Goal: Navigation & Orientation: Find specific page/section

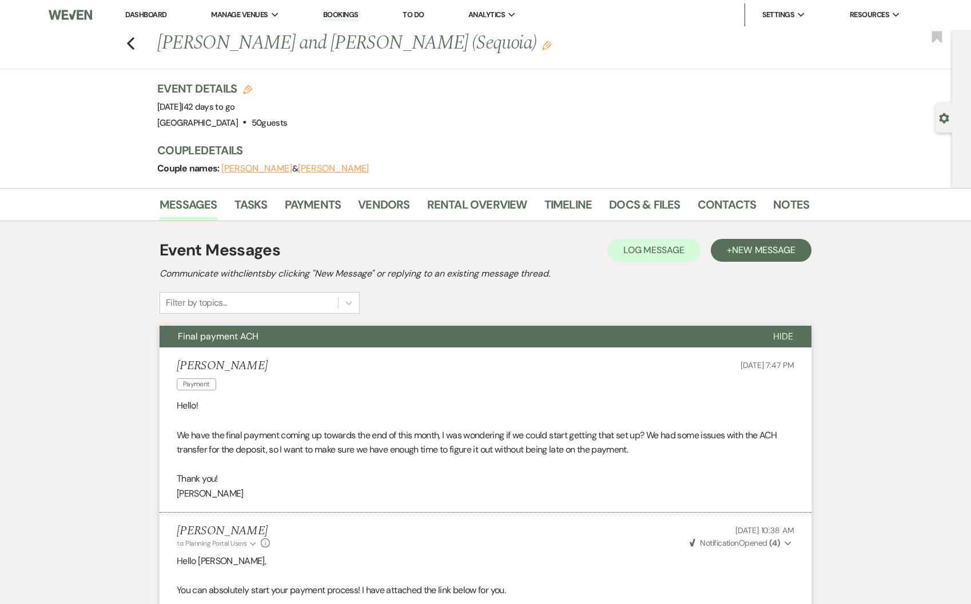
click at [147, 19] on li "Dashboard" at bounding box center [145, 14] width 53 height 23
click at [154, 15] on link "Dashboard" at bounding box center [145, 15] width 41 height 10
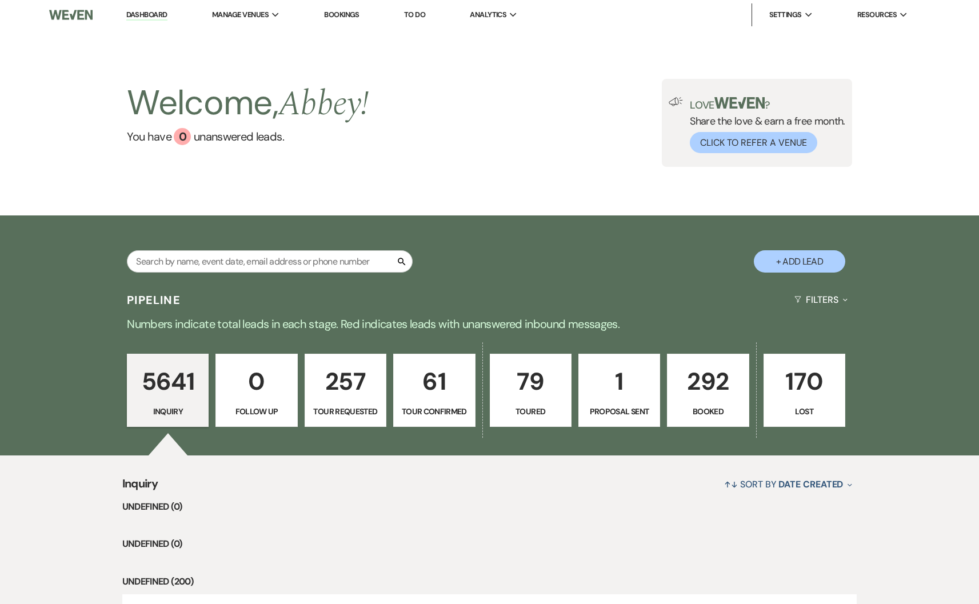
click at [711, 178] on div "Welcome, Abbey ! You have 0 unanswered lead s . Love ? Share the love & earn a …" at bounding box center [489, 123] width 979 height 186
click at [710, 402] on link "292 Booked" at bounding box center [708, 390] width 82 height 73
